Goal: Transaction & Acquisition: Purchase product/service

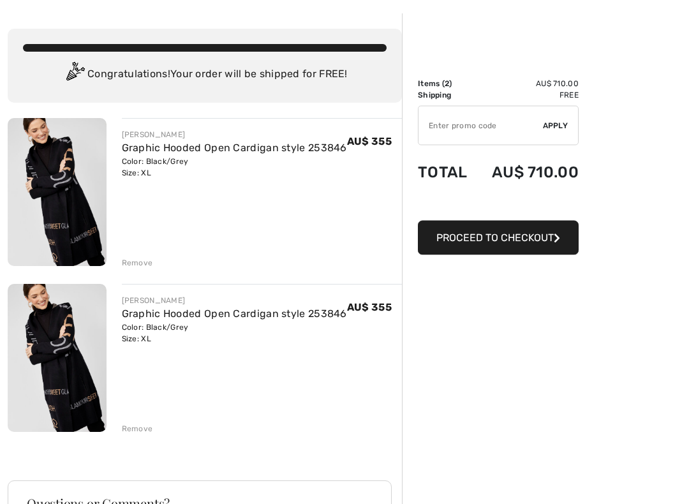
scroll to position [59, 0]
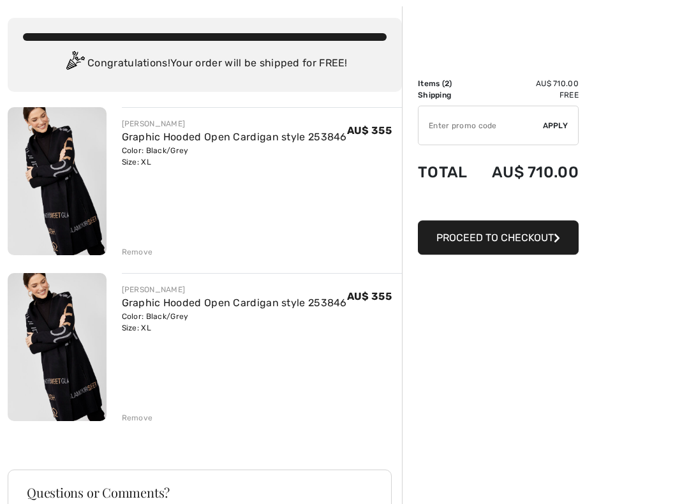
click at [136, 416] on div "Remove" at bounding box center [137, 418] width 31 height 11
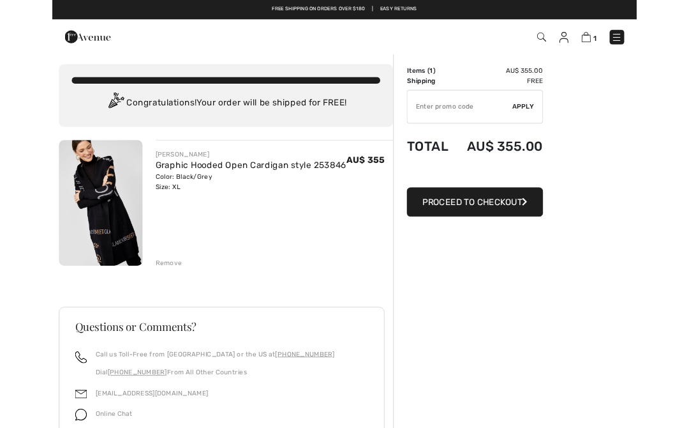
scroll to position [0, 0]
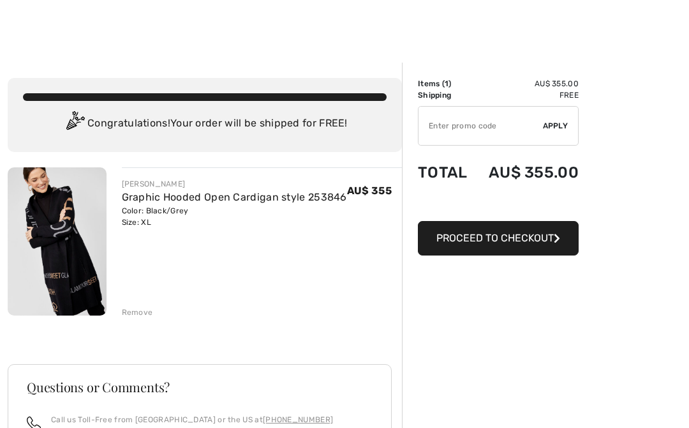
click at [433, 124] on input "TEXT" at bounding box center [481, 126] width 124 height 38
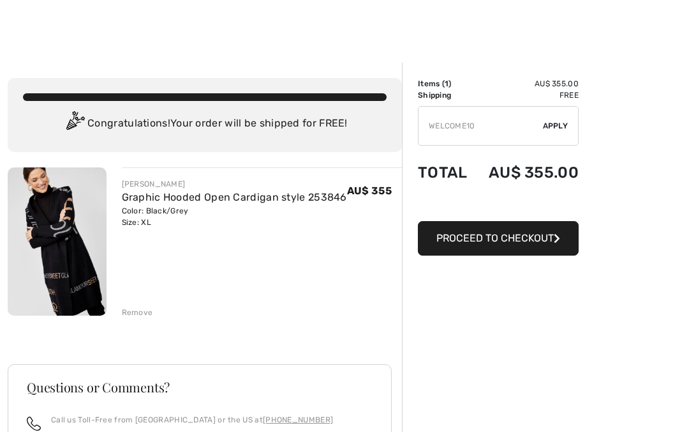
click at [554, 124] on span "Apply" at bounding box center [556, 125] width 26 height 11
type input "WELC0ME10"
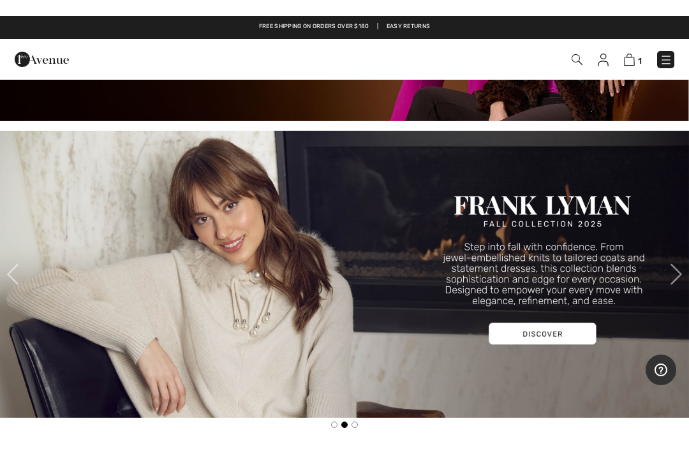
scroll to position [289, 0]
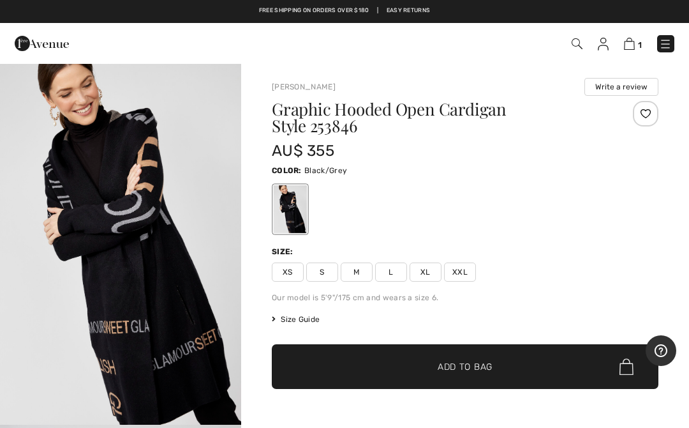
click at [633, 45] on img at bounding box center [629, 44] width 11 height 12
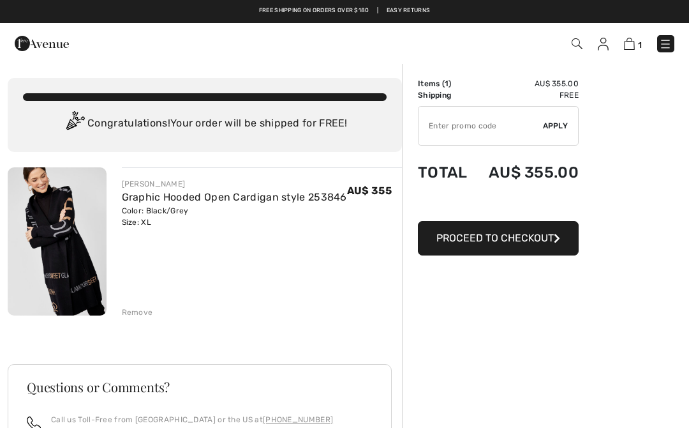
click at [435, 119] on input "TEXT" at bounding box center [481, 126] width 124 height 38
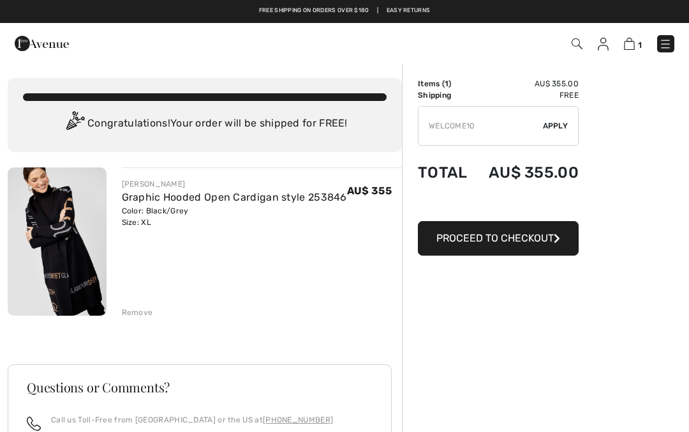
click at [553, 124] on span "Apply" at bounding box center [556, 125] width 26 height 11
type input "WELC0ME10"
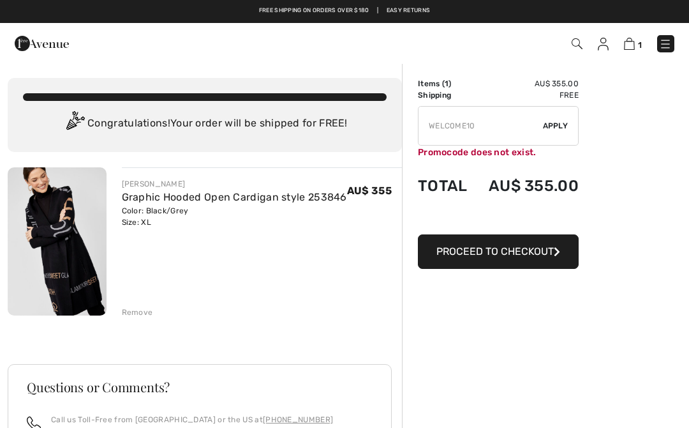
scroll to position [194, 0]
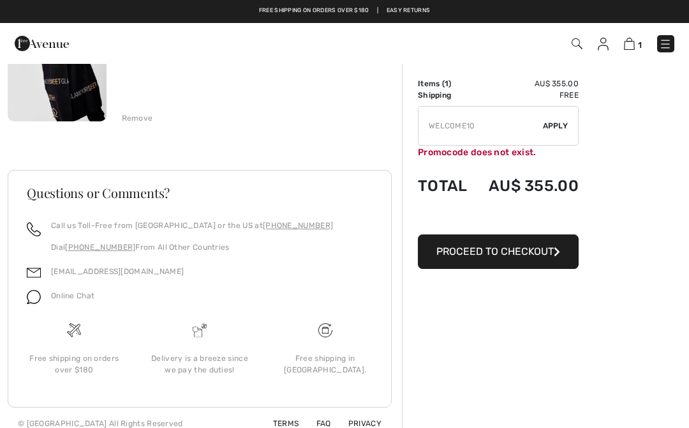
click at [56, 294] on span "Online Chat" at bounding box center [72, 295] width 43 height 9
click at [35, 292] on img at bounding box center [34, 297] width 14 height 14
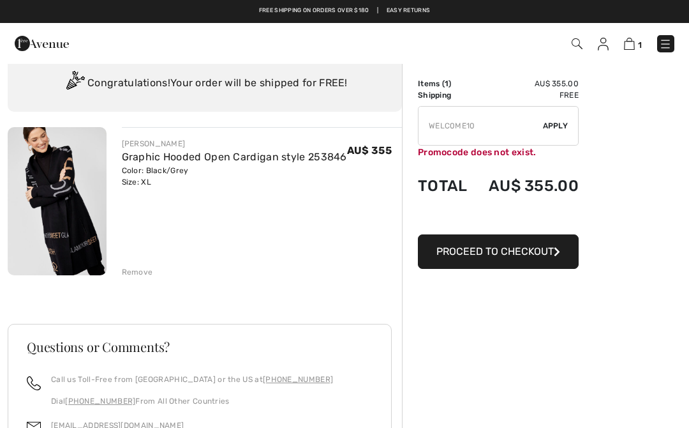
scroll to position [0, 0]
